Goal: Find specific page/section: Find specific page/section

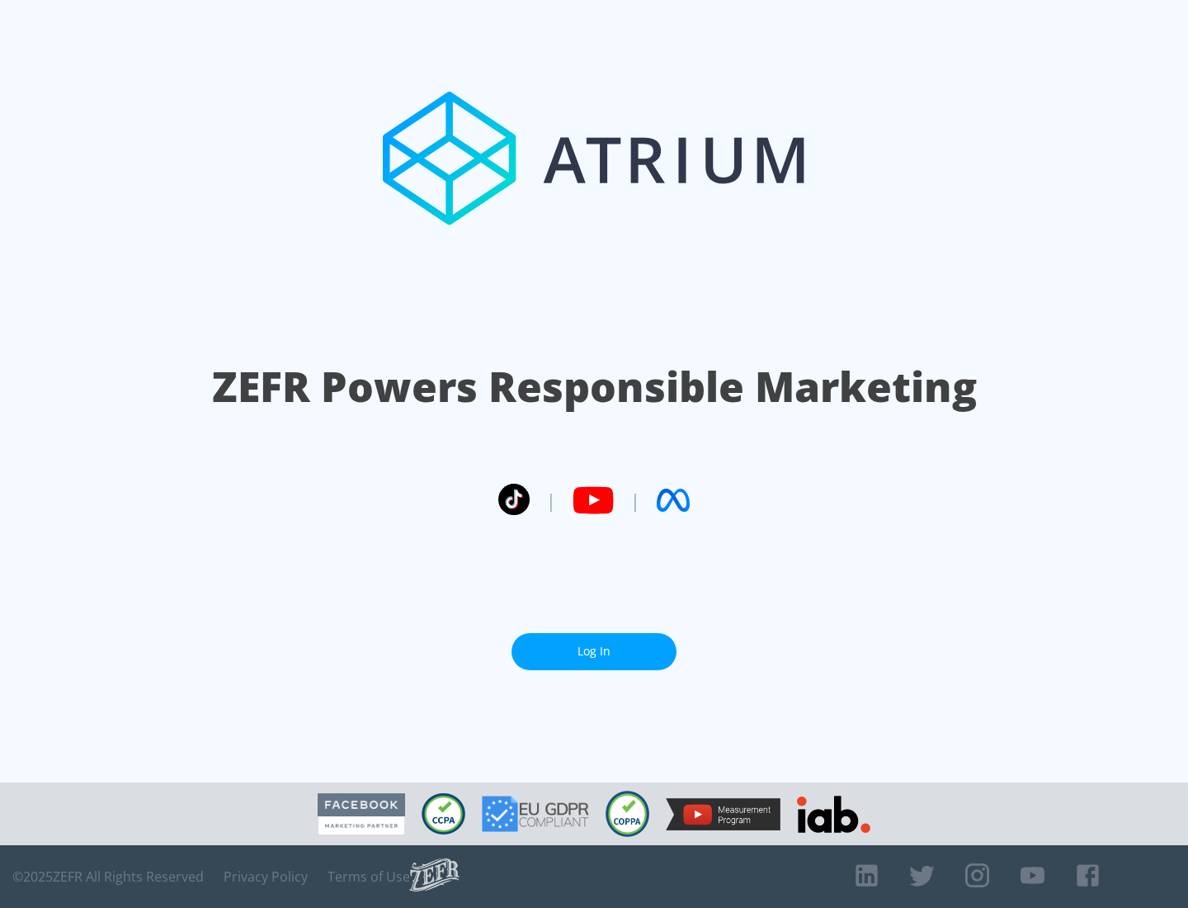
click at [594, 645] on link "Log In" at bounding box center [594, 651] width 165 height 37
